Goal: Task Accomplishment & Management: Manage account settings

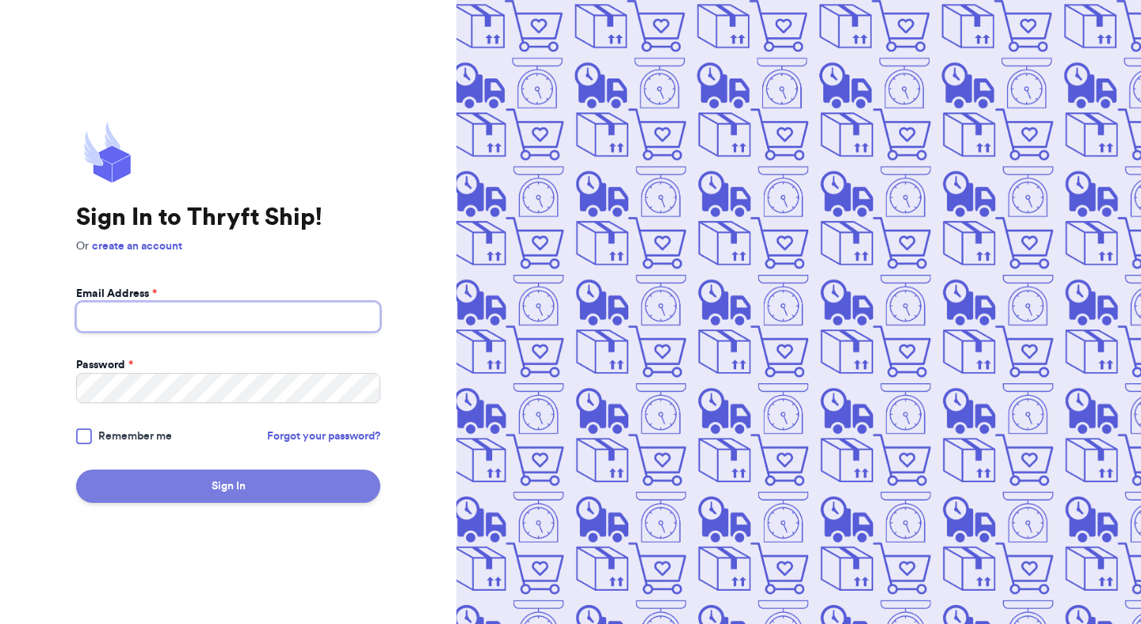
type input "[EMAIL_ADDRESS][DOMAIN_NAME]"
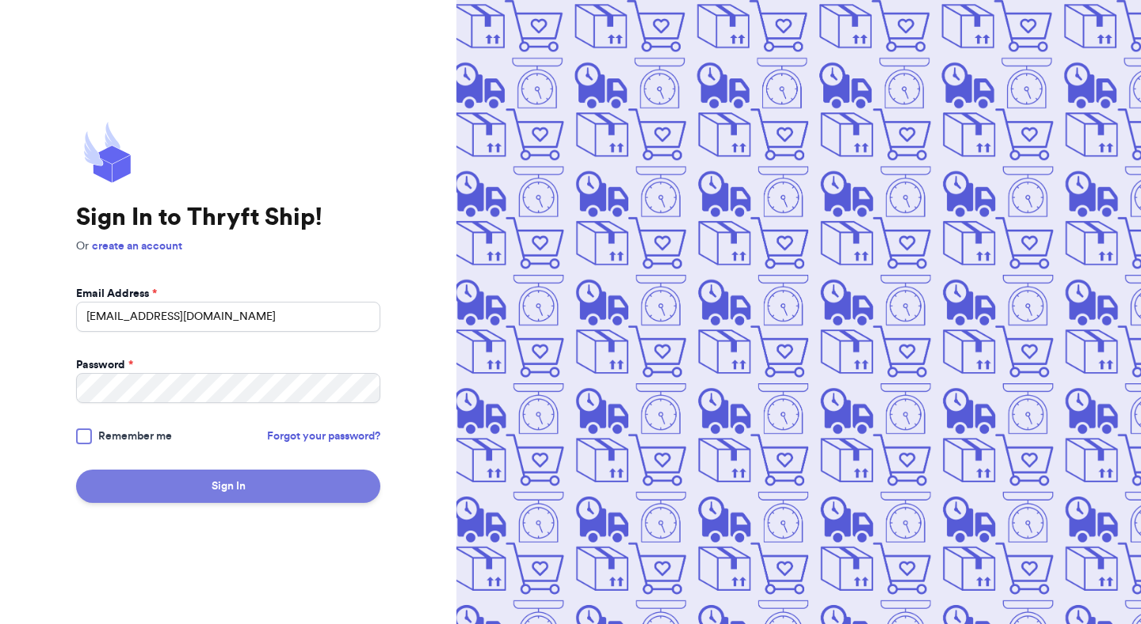
click at [276, 474] on button "Sign In" at bounding box center [228, 486] width 304 height 33
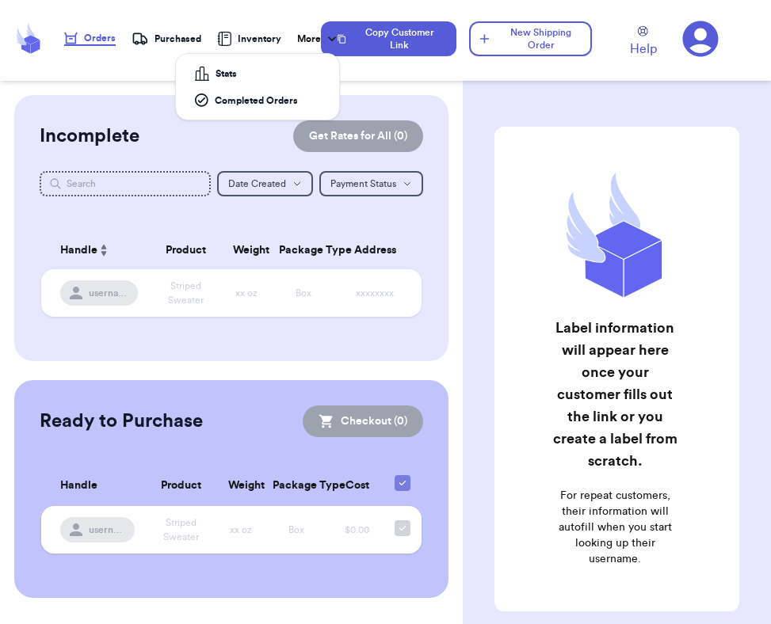
click at [302, 38] on div "More" at bounding box center [318, 39] width 43 height 16
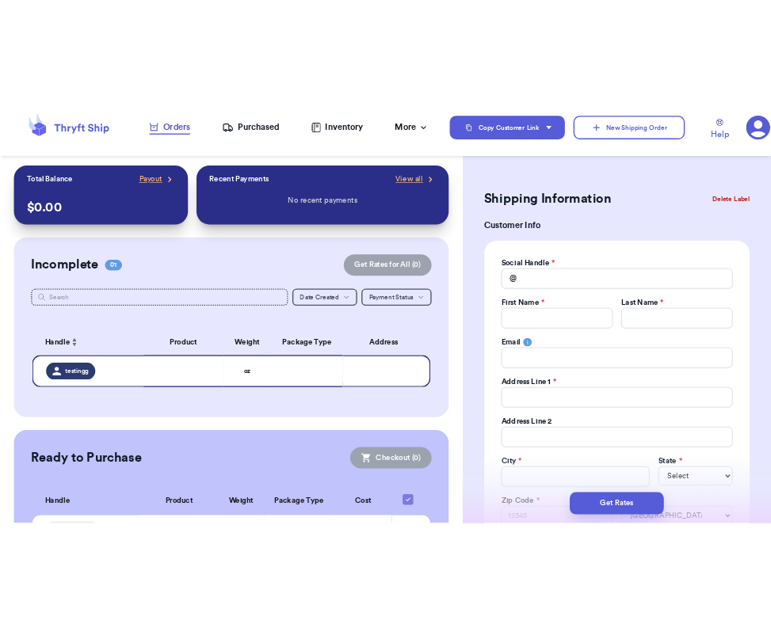
scroll to position [468, 0]
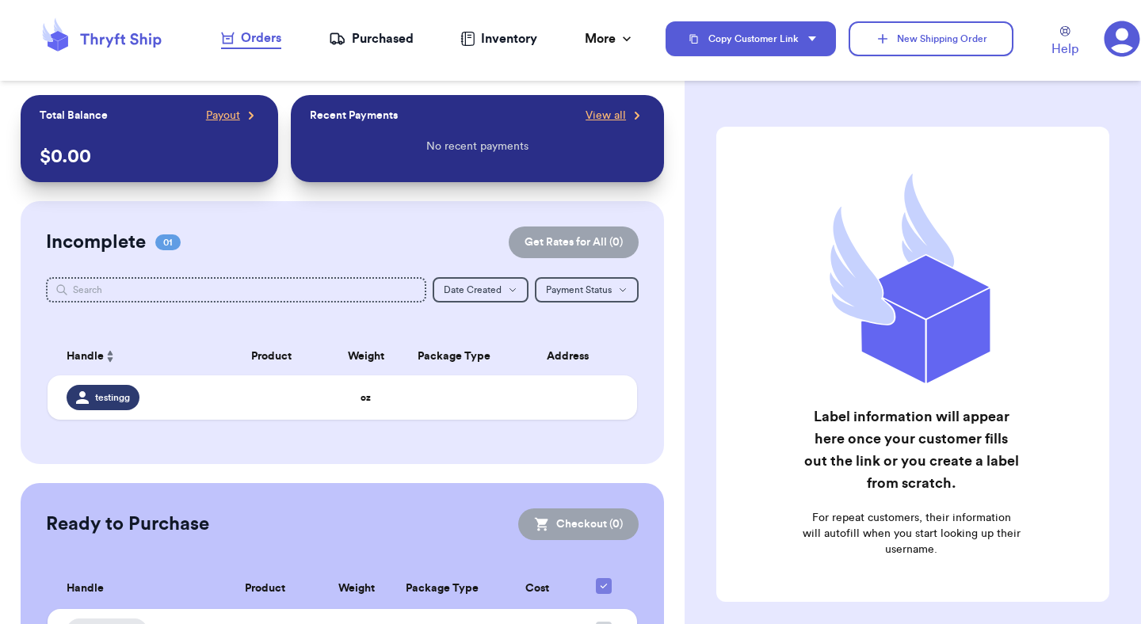
click at [770, 51] on icon at bounding box center [1122, 39] width 36 height 36
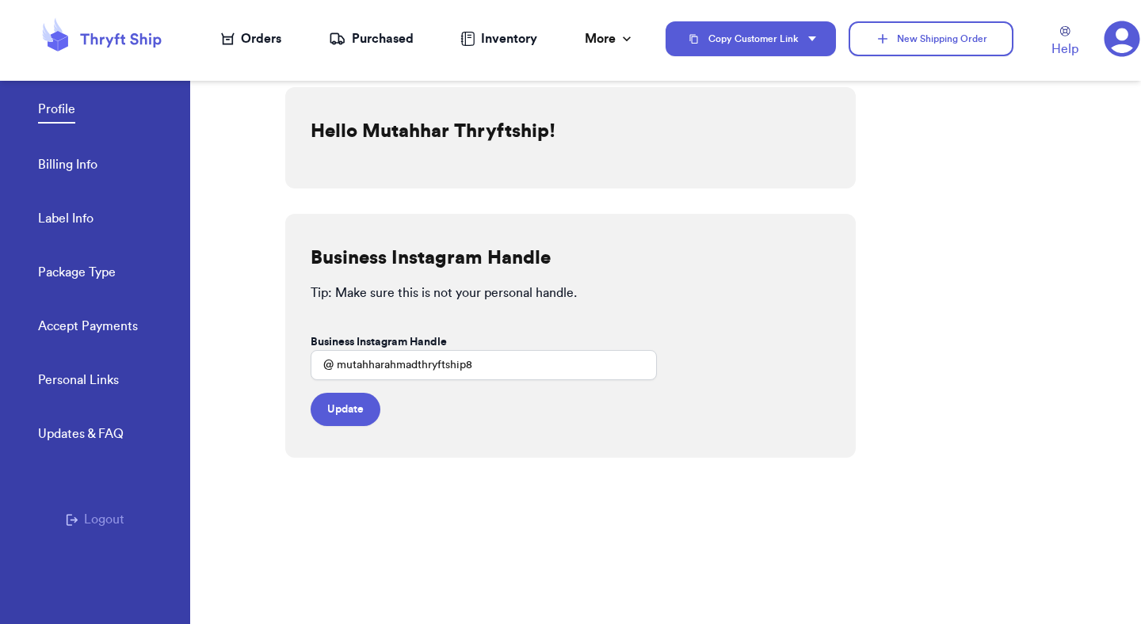
click at [100, 322] on link "Accept Payments" at bounding box center [88, 328] width 100 height 22
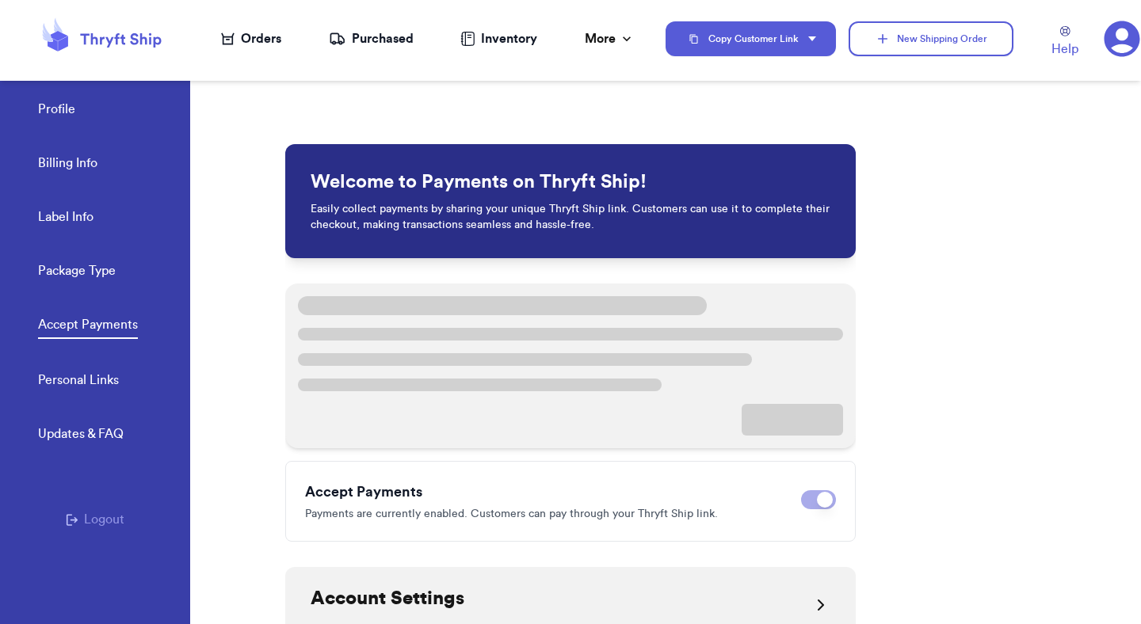
click at [826, 509] on div "Disable payments" at bounding box center [818, 501] width 35 height 23
click at [819, 500] on span at bounding box center [825, 500] width 16 height 16
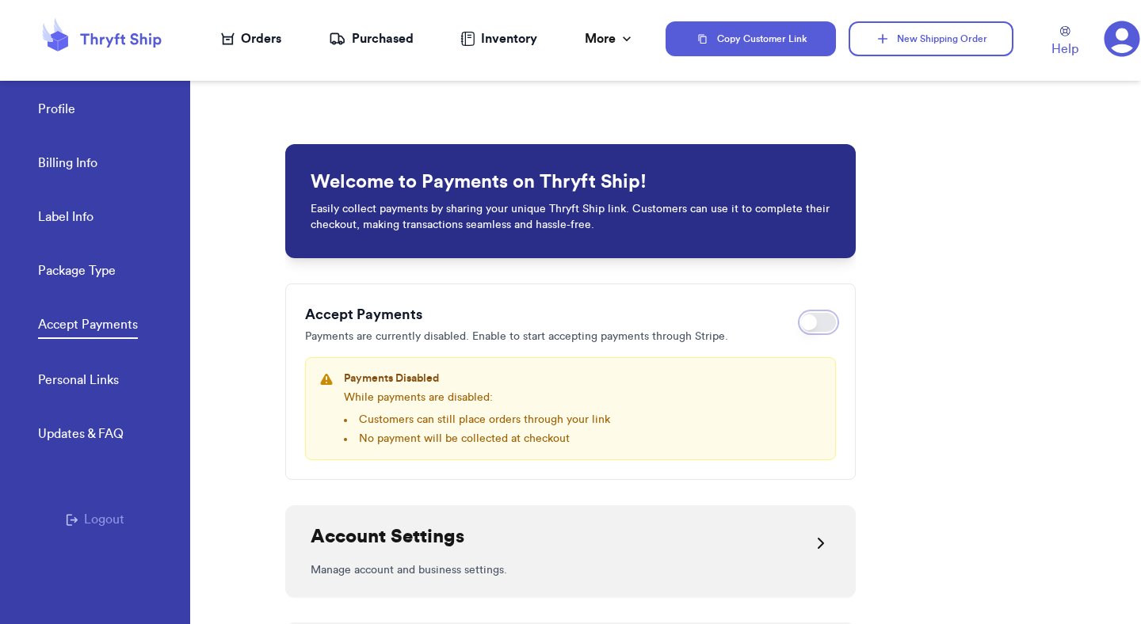
click at [824, 328] on button "Enable payments" at bounding box center [818, 322] width 35 height 19
